Goal: Navigation & Orientation: Understand site structure

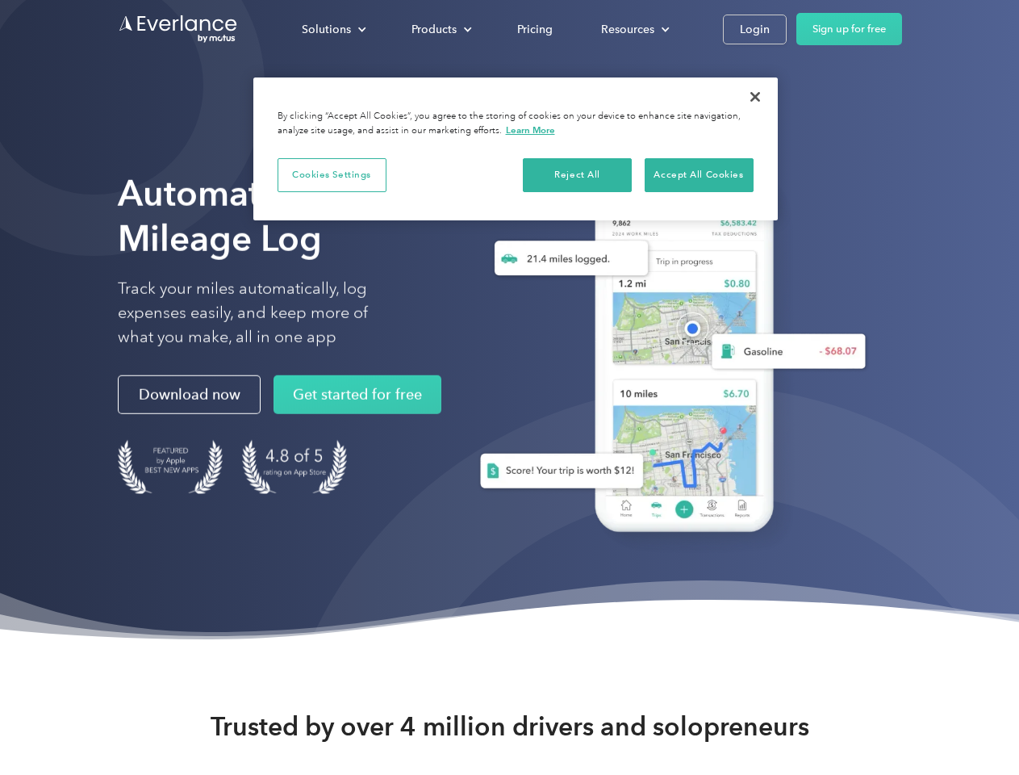
click at [333, 29] on div "Solutions" at bounding box center [326, 29] width 49 height 20
click at [440, 29] on div "Products" at bounding box center [434, 29] width 45 height 20
click at [634, 29] on div "Resources" at bounding box center [627, 29] width 53 height 20
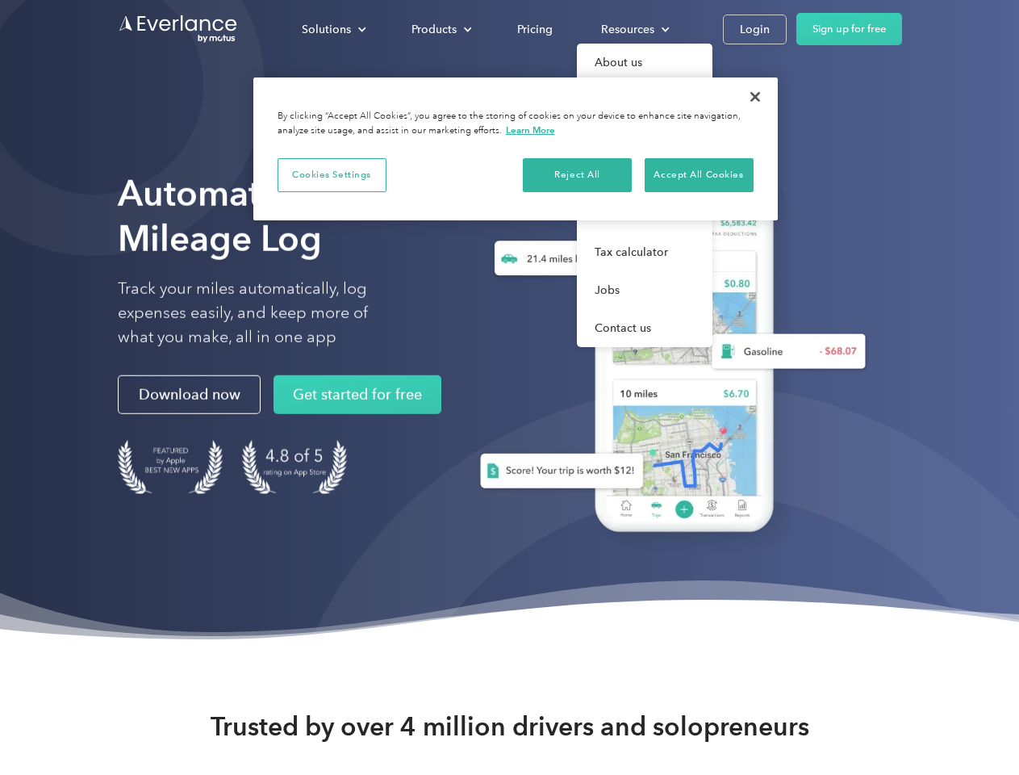
click at [332, 174] on button "Cookies Settings" at bounding box center [332, 175] width 109 height 34
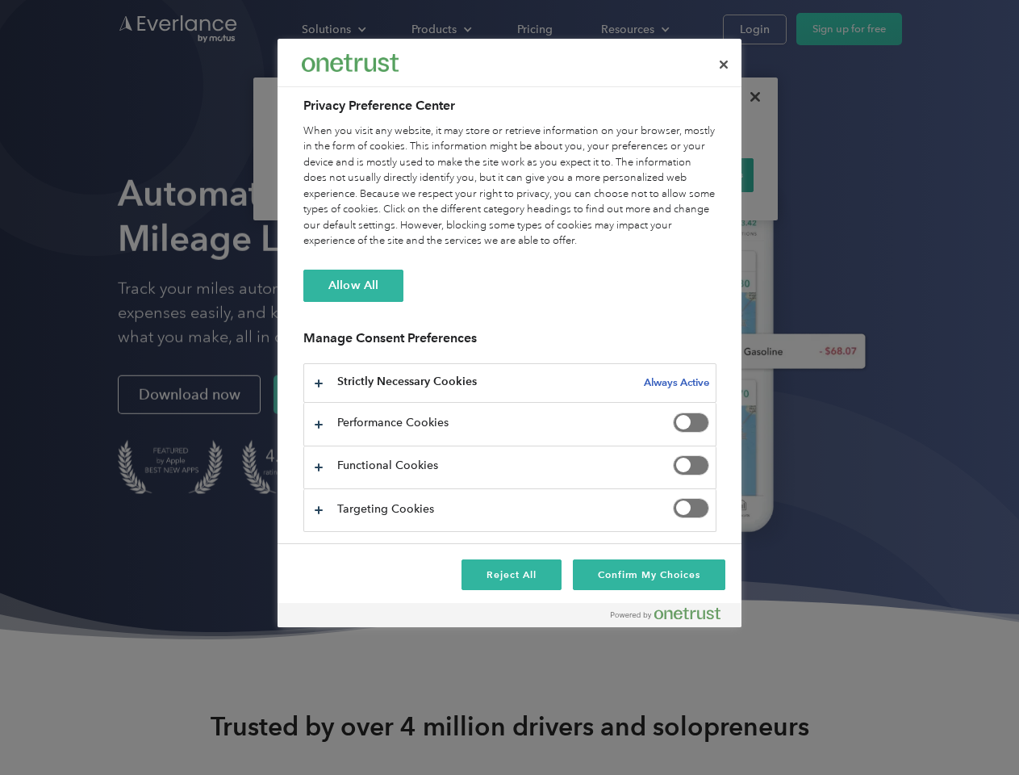
click at [578, 174] on div "When you visit any website, it may store or retrieve information on your browse…" at bounding box center [509, 186] width 413 height 126
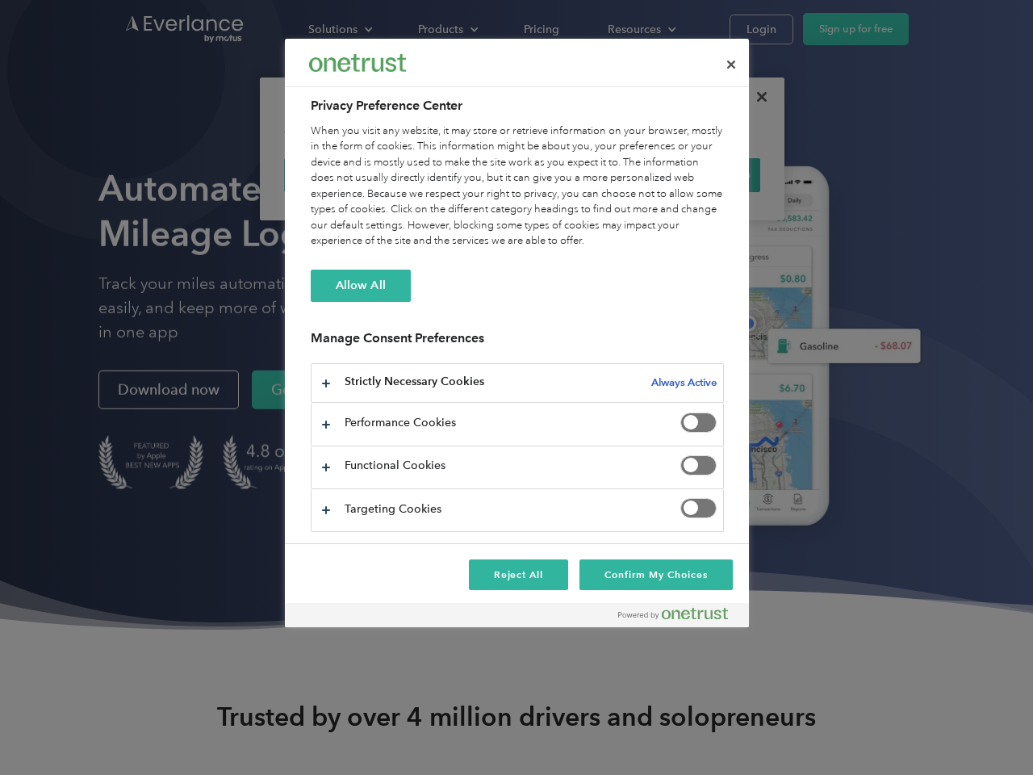
click at [699, 174] on div "When you visit any website, it may store or retrieve information on your browse…" at bounding box center [517, 186] width 413 height 126
click at [755, 97] on div at bounding box center [516, 387] width 1033 height 775
